Goal: Find specific page/section: Find specific page/section

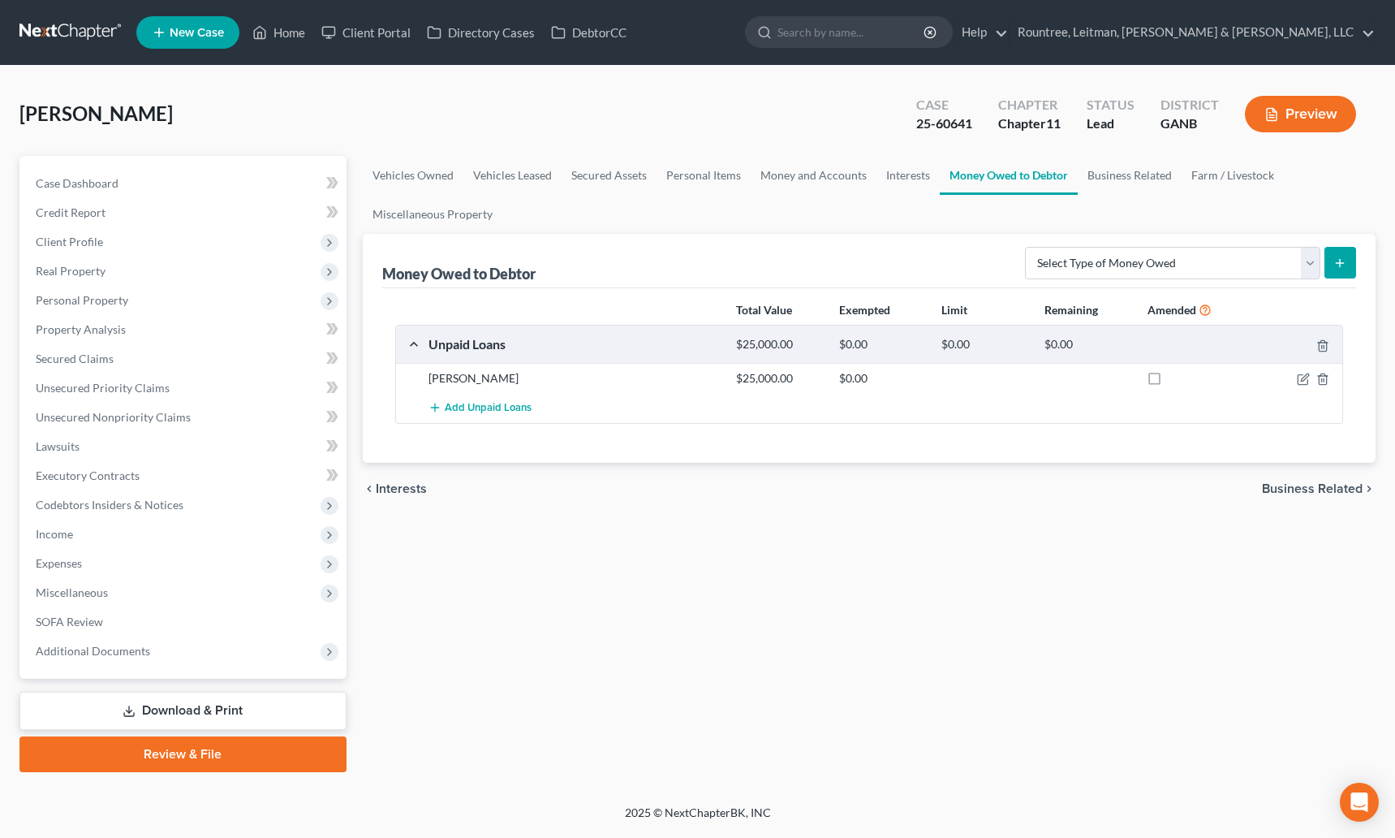
click at [90, 29] on link at bounding box center [71, 32] width 104 height 29
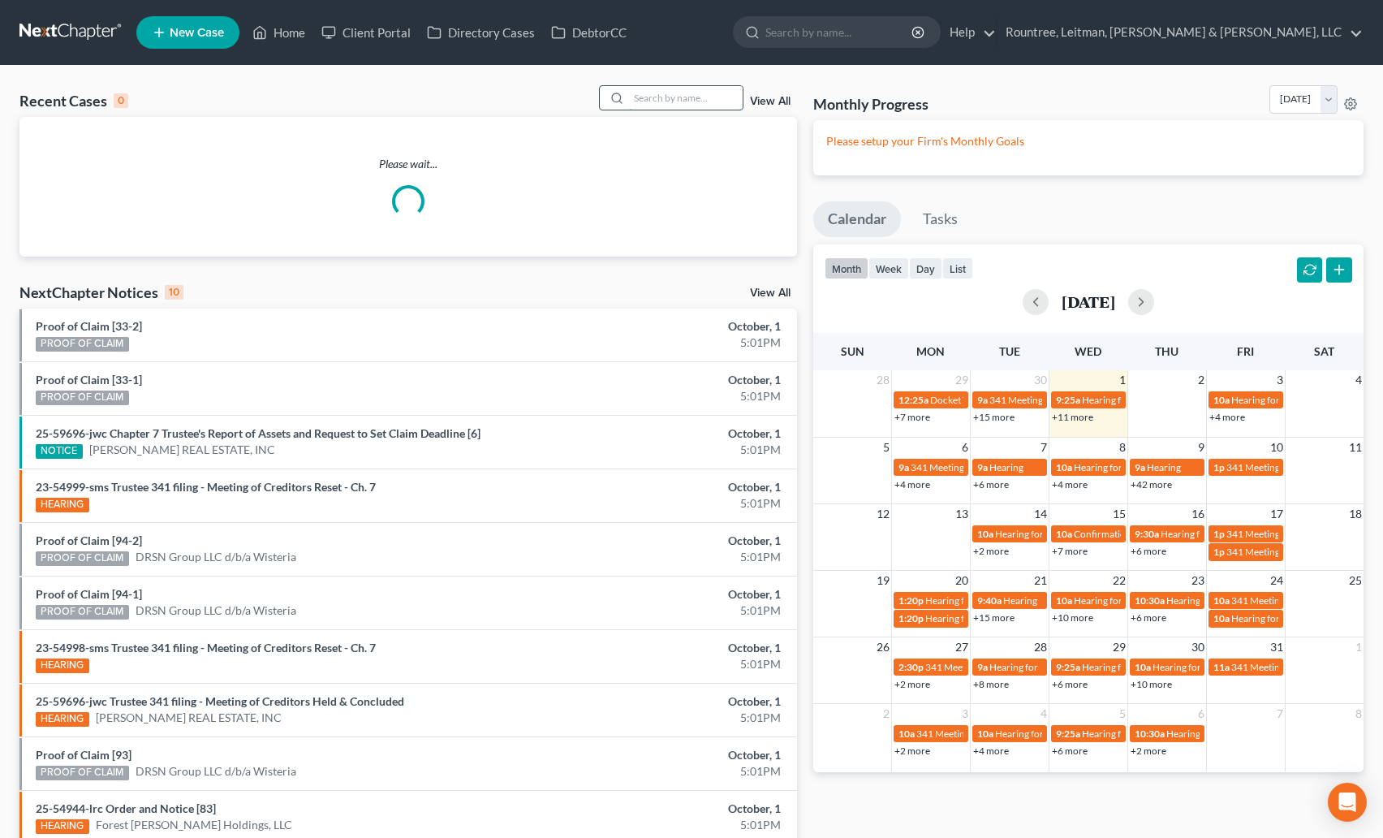
click at [648, 93] on input "search" at bounding box center [686, 98] width 114 height 24
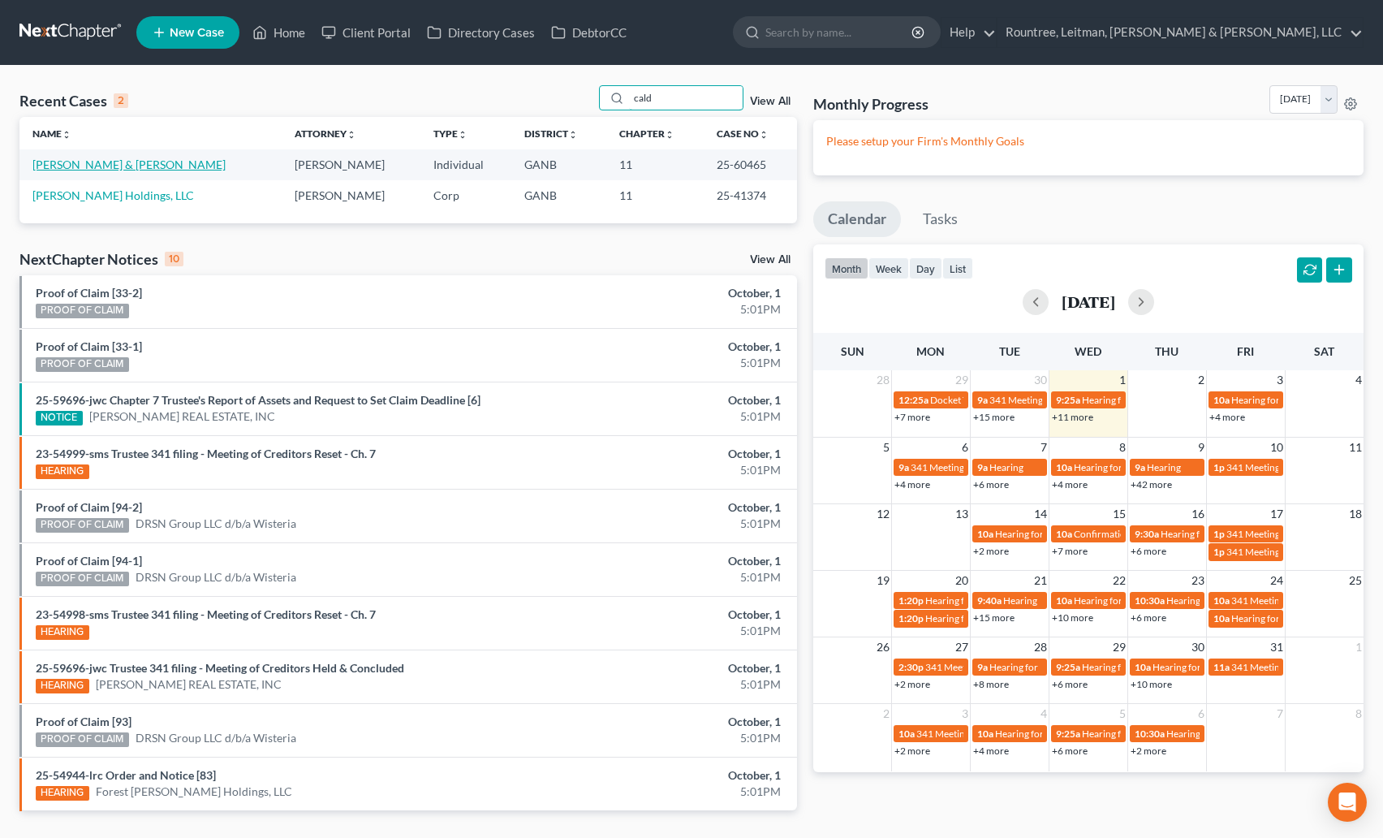
type input "cald"
click at [93, 161] on link "[PERSON_NAME] & [PERSON_NAME]" at bounding box center [128, 164] width 193 height 14
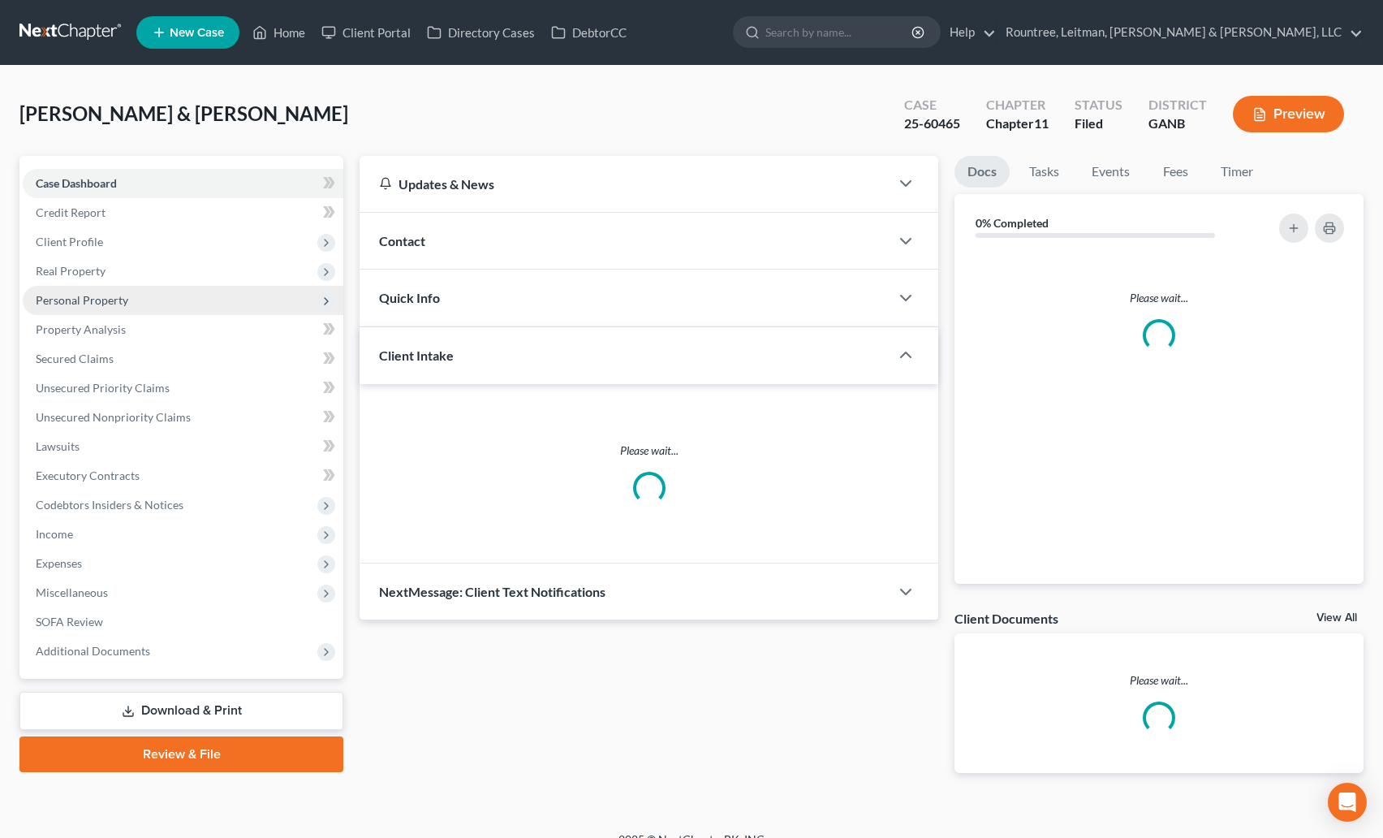
click at [87, 299] on span "Personal Property" at bounding box center [82, 300] width 93 height 14
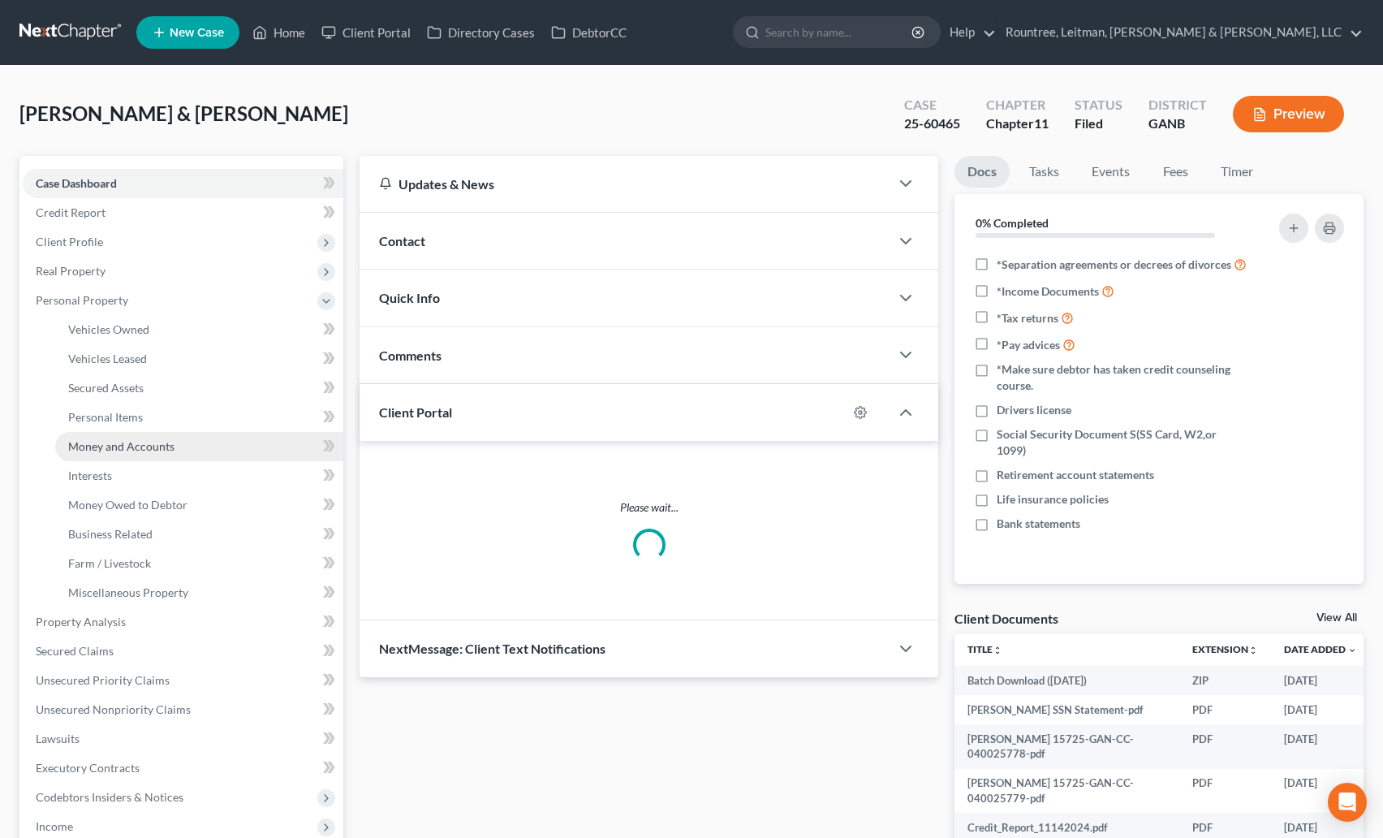
click at [119, 443] on span "Money and Accounts" at bounding box center [121, 446] width 106 height 14
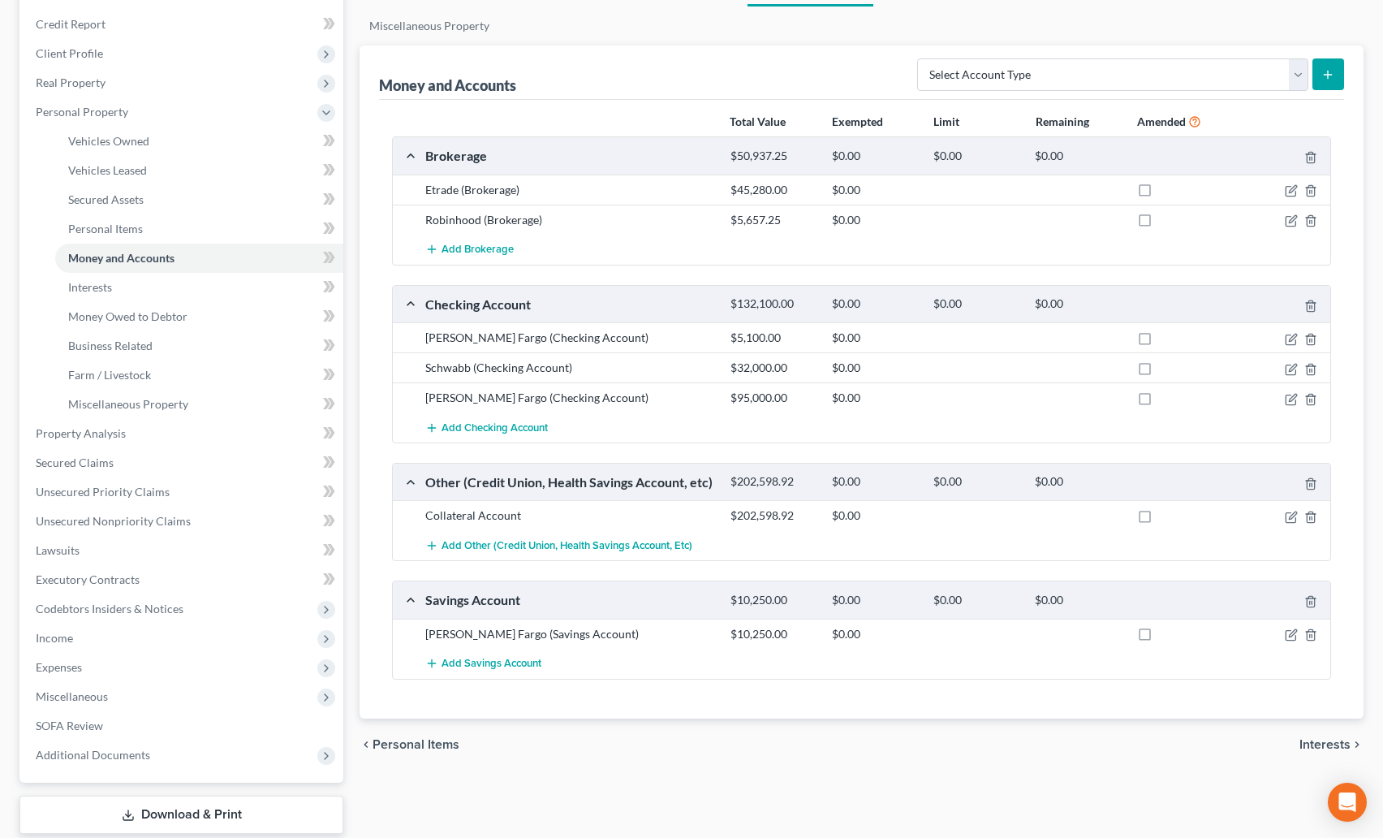
scroll to position [171, 0]
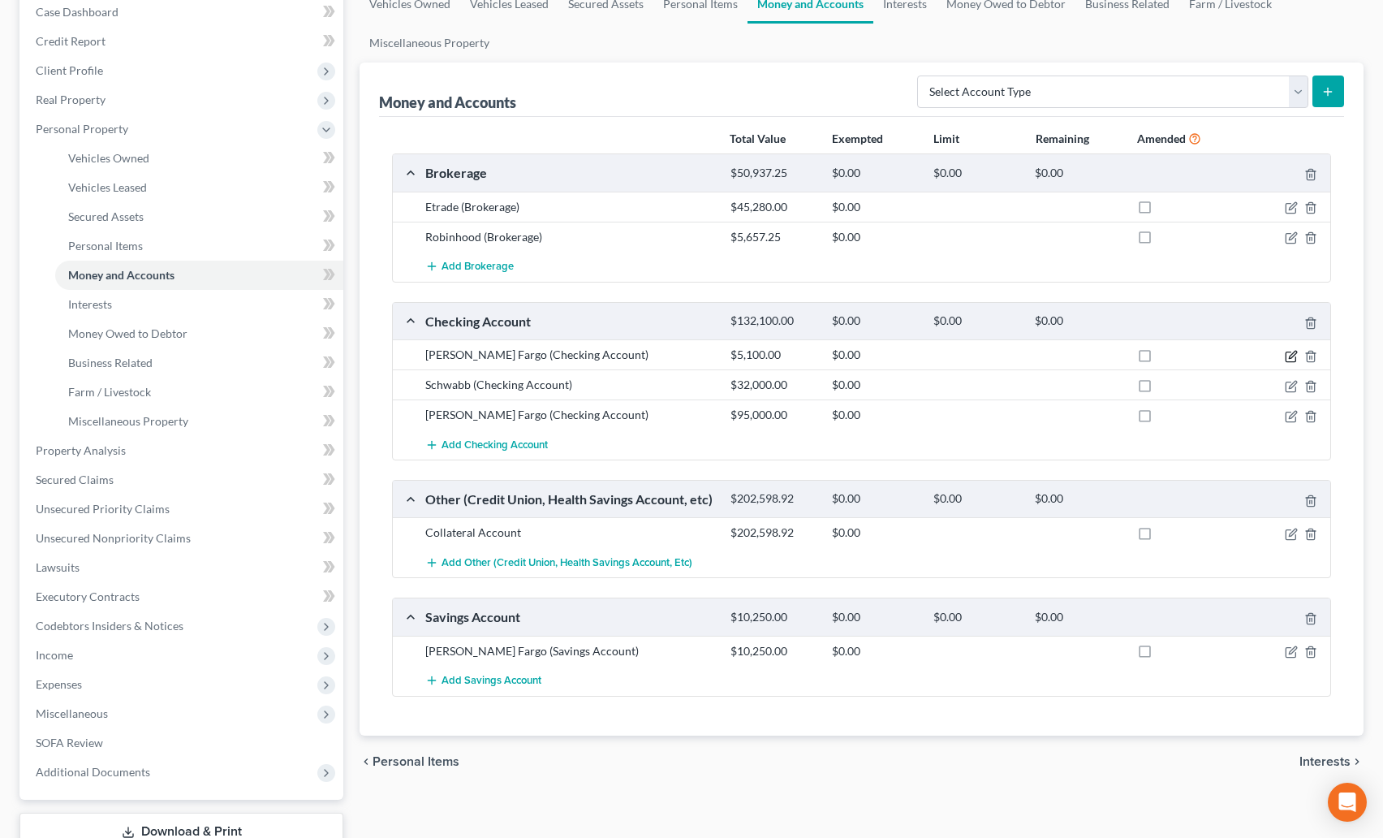
click at [1294, 355] on icon "button" at bounding box center [1291, 356] width 13 height 13
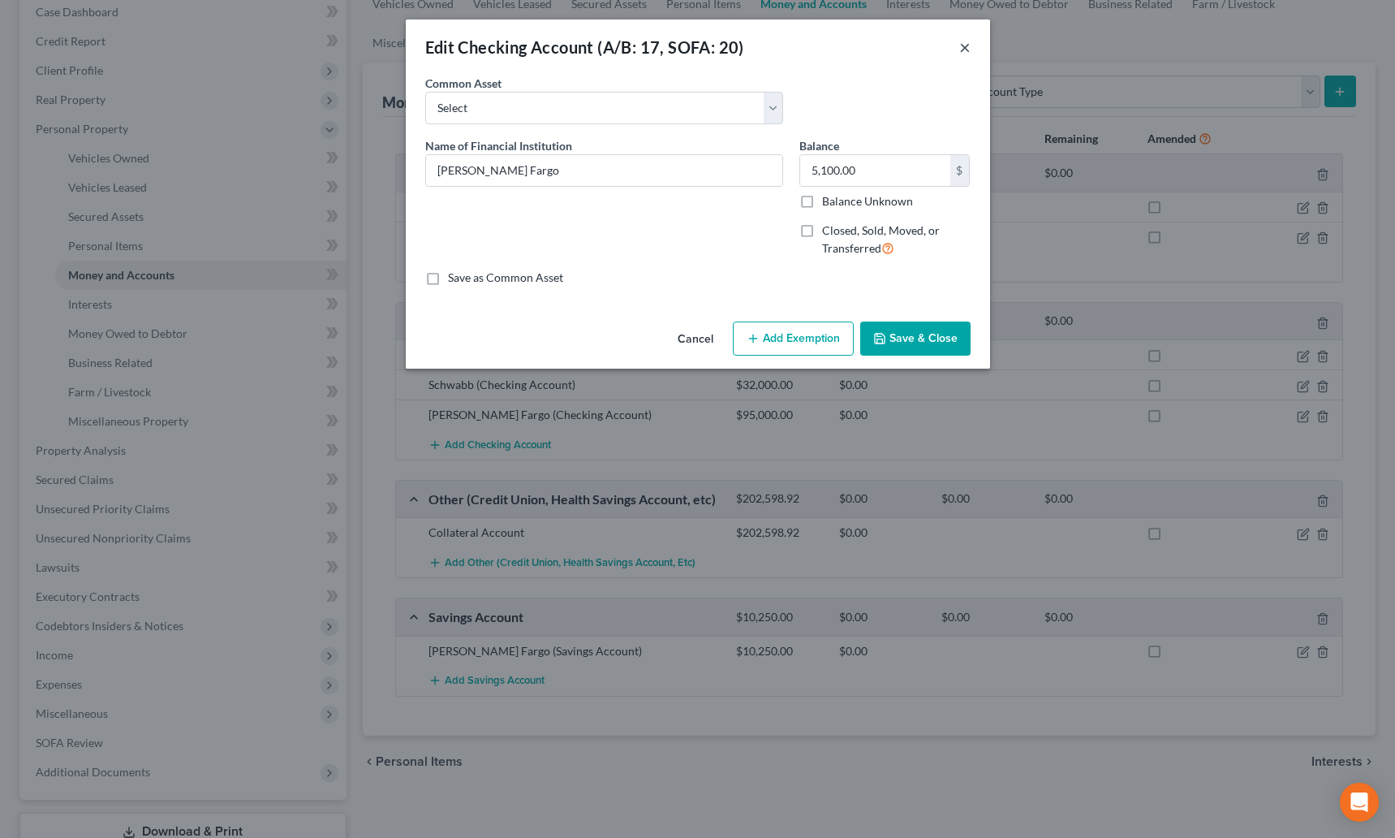
click at [967, 41] on button "×" at bounding box center [964, 46] width 11 height 19
